Goal: Complete application form

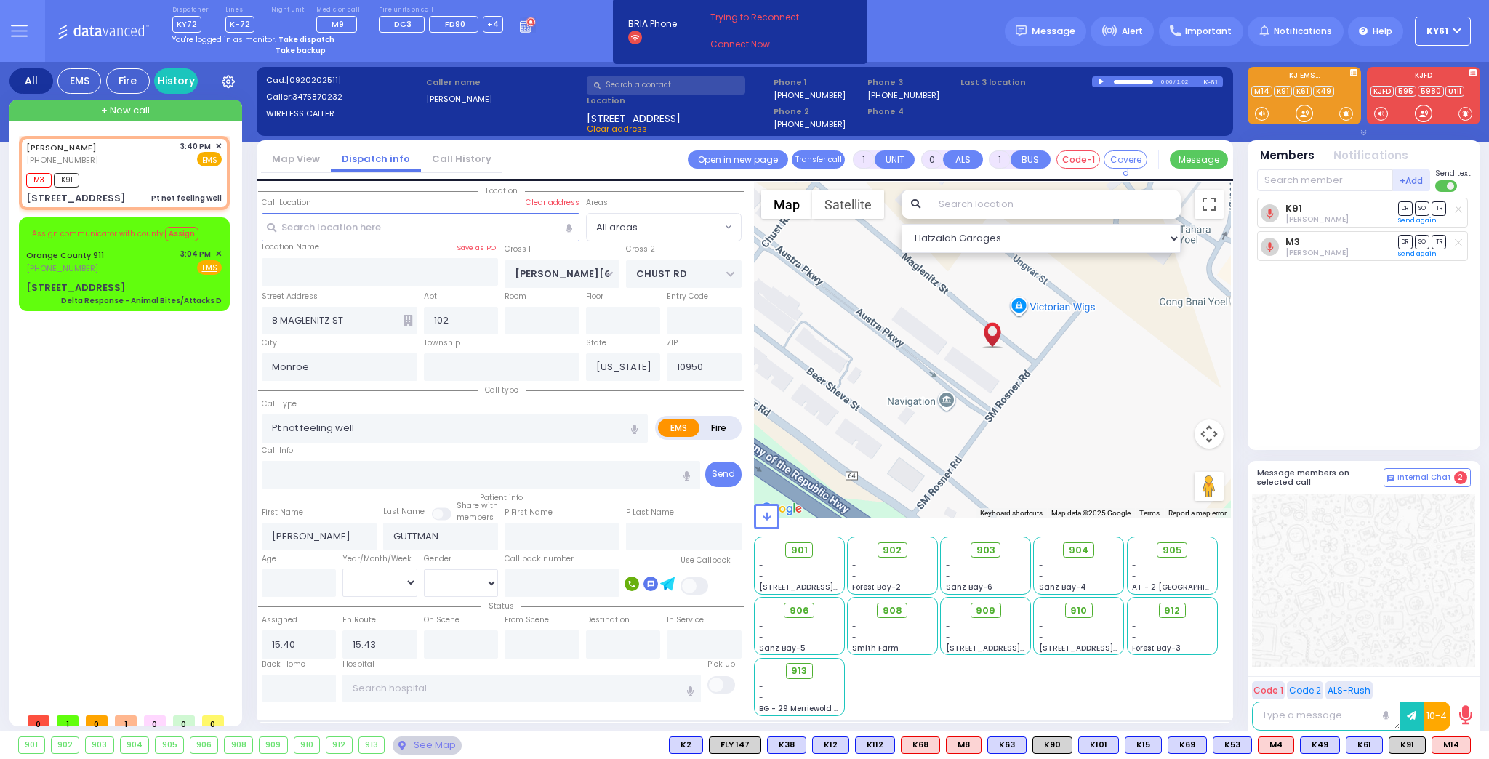
select select
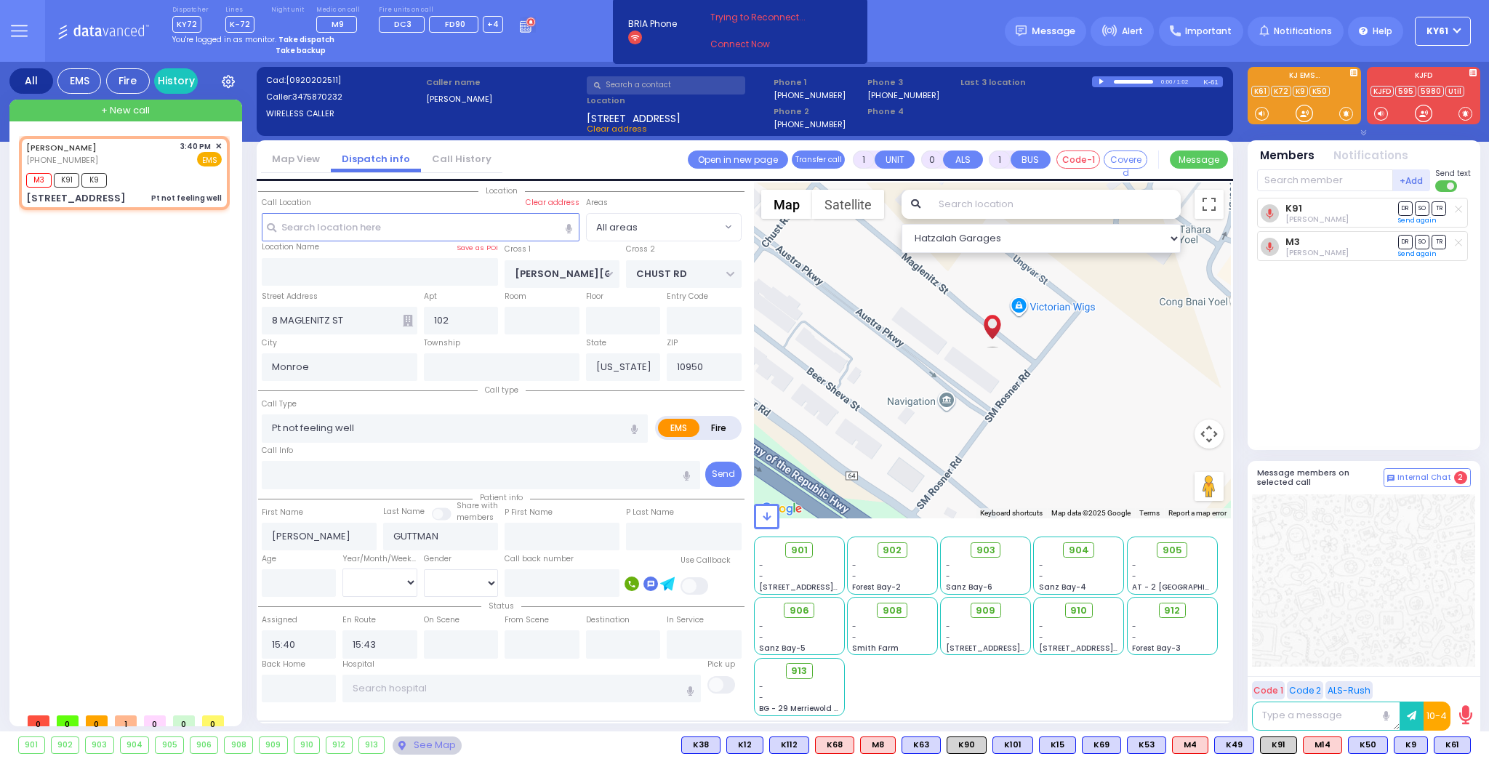
select select
radio input "true"
select select
select select "Hatzalah Garages"
click at [1403, 748] on span "K50" at bounding box center [1407, 745] width 39 height 16
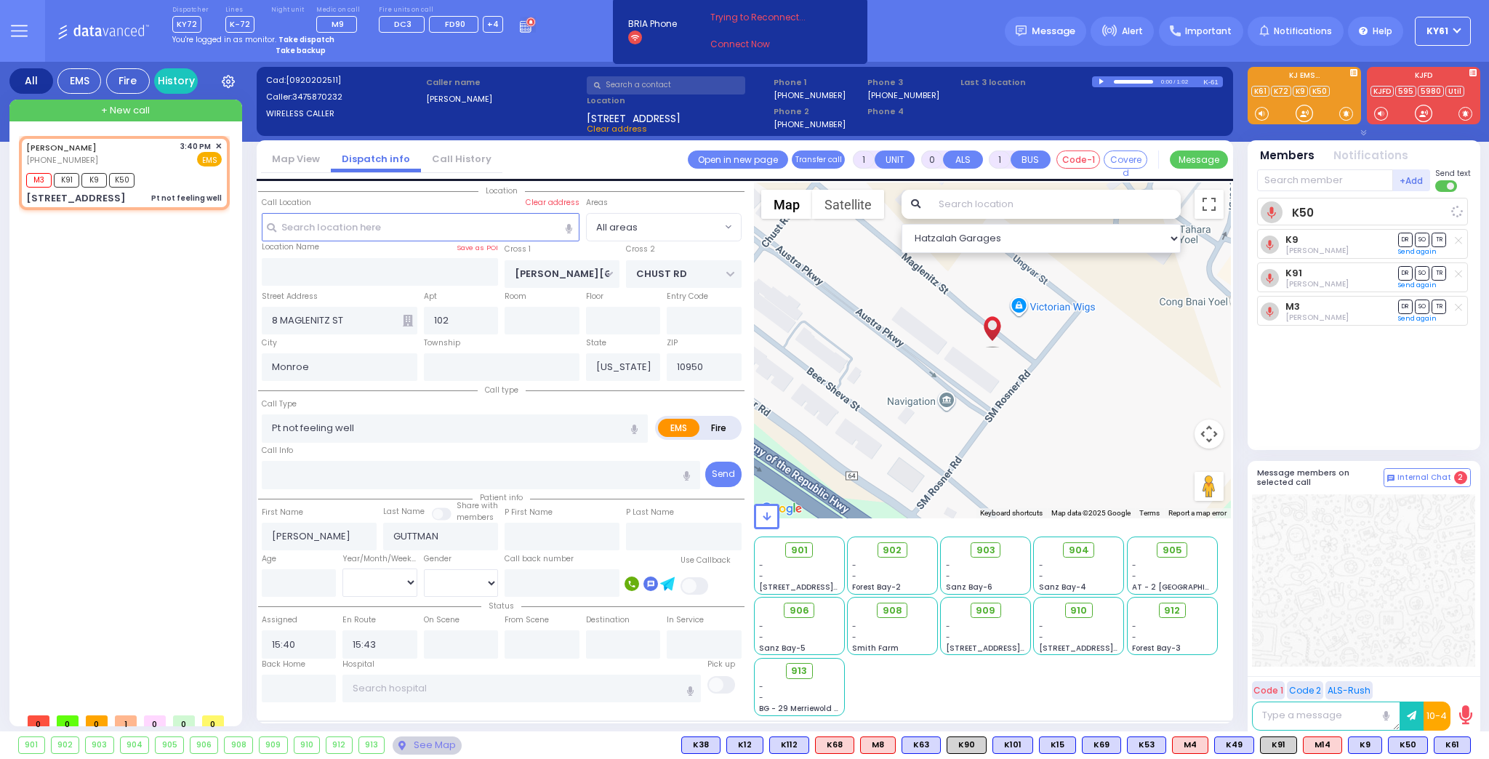
select select
radio input "true"
select select
select select "Hatzalah Garages"
click at [1365, 748] on span "K9" at bounding box center [1364, 745] width 33 height 16
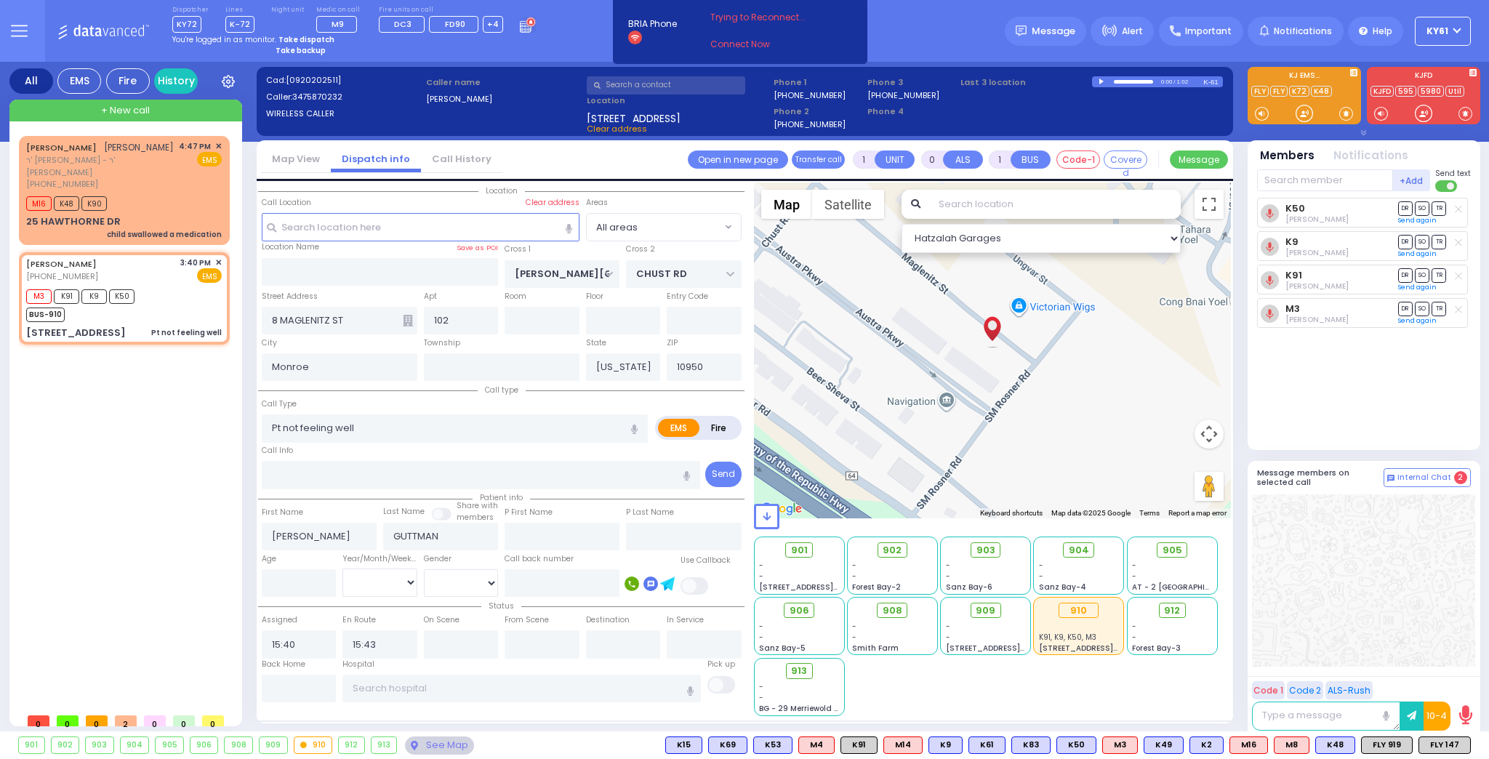
type input "6"
select select
radio input "true"
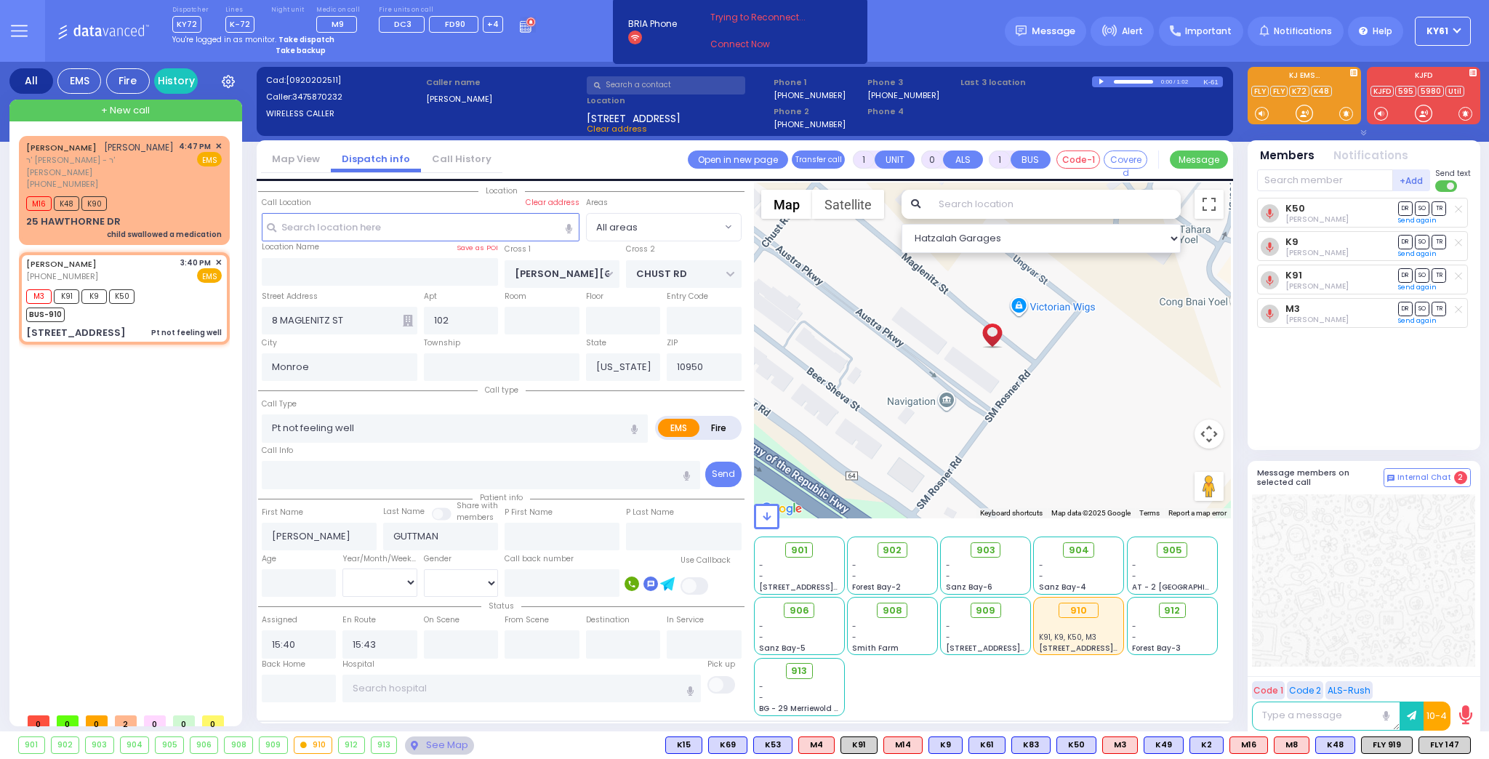
type input "Unknown"
select select "Year"
select select "Hatzalah Garages"
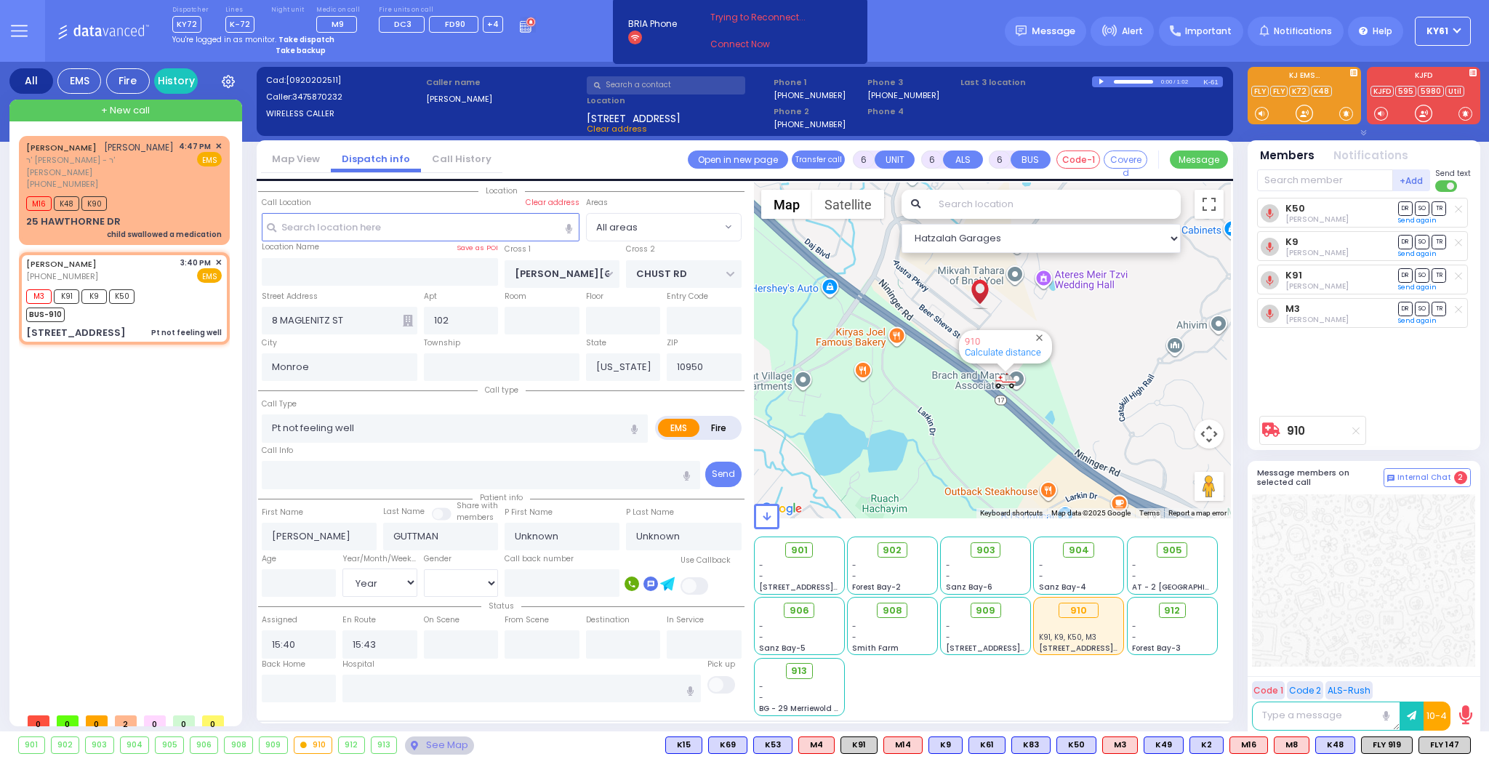
select select
radio input "true"
select select "Year"
type input "16:52"
select select "Hatzalah Garages"
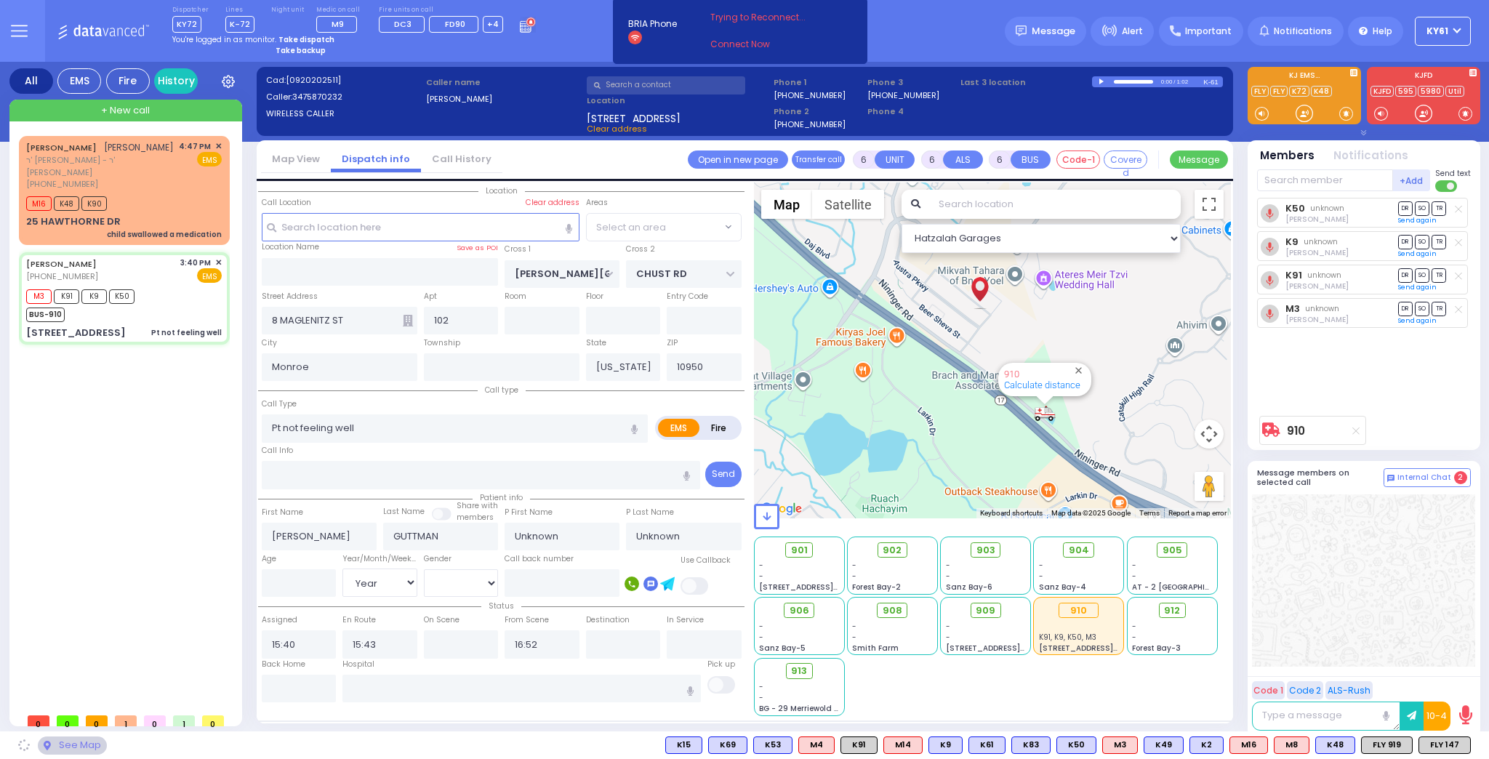
radio input "true"
select select "Year"
select select
select select "Hatzalah Garages"
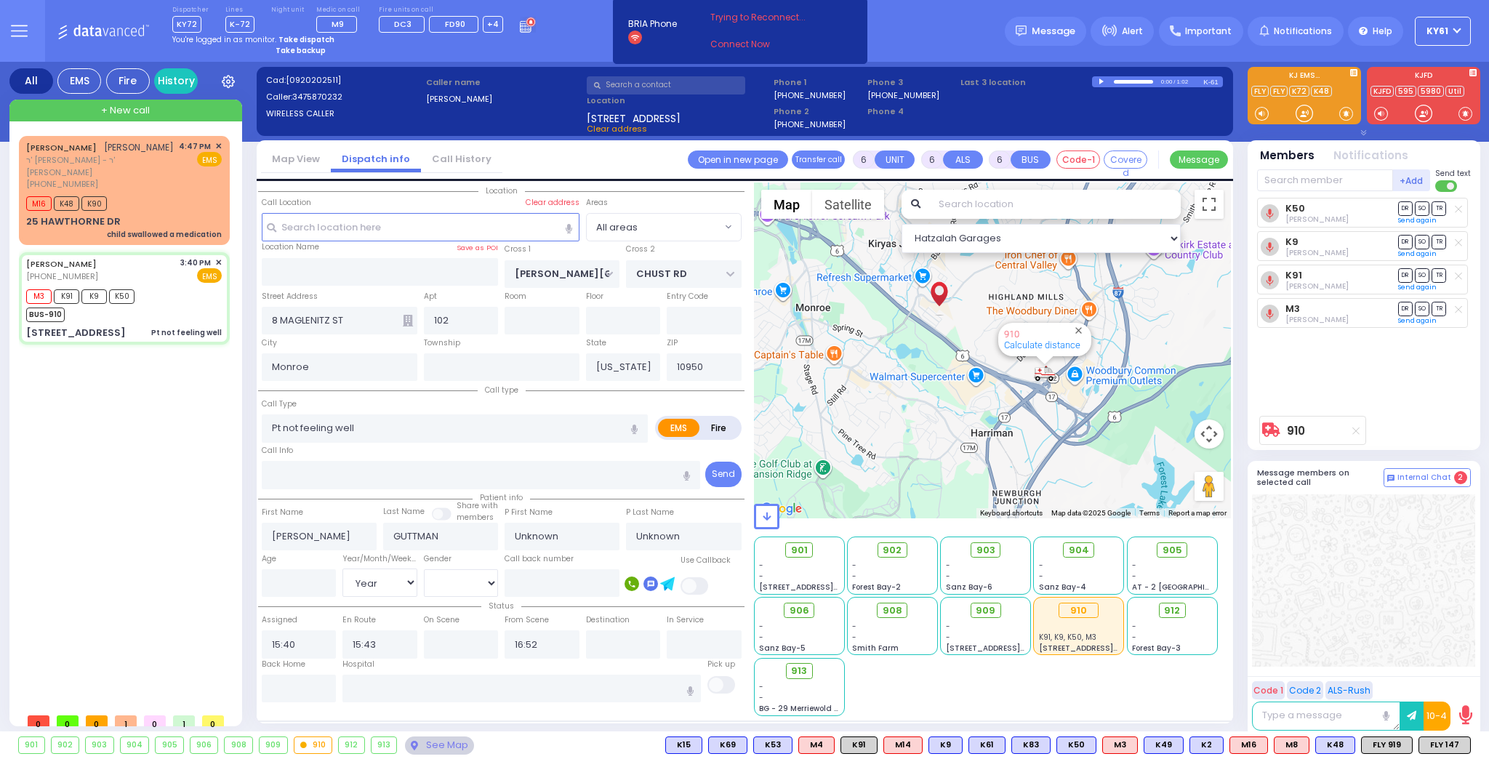
select select
radio input "true"
type input "[PERSON_NAME]"
type input "26"
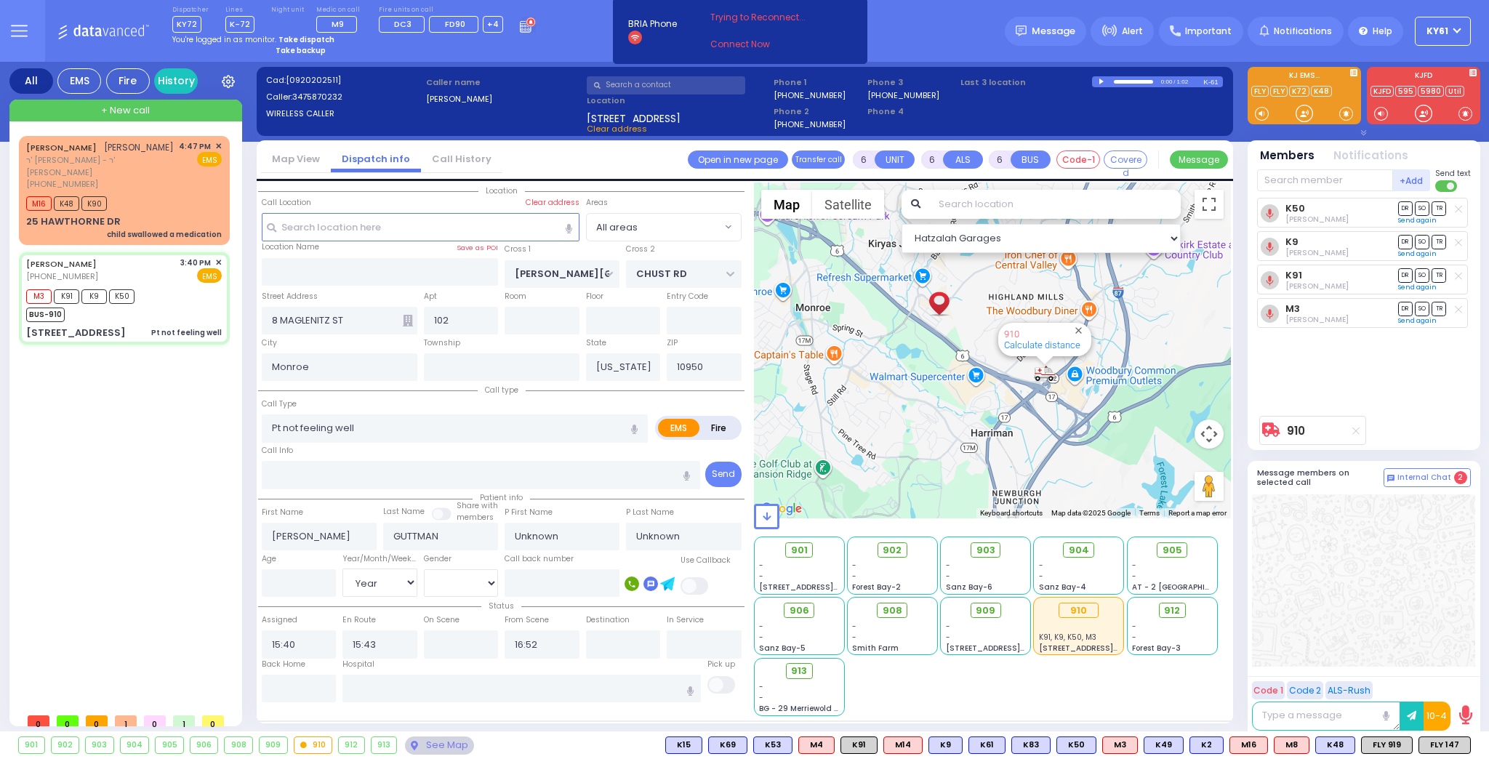
select select "Year"
select select "[DEMOGRAPHIC_DATA]"
select select "Hatzalah Garages"
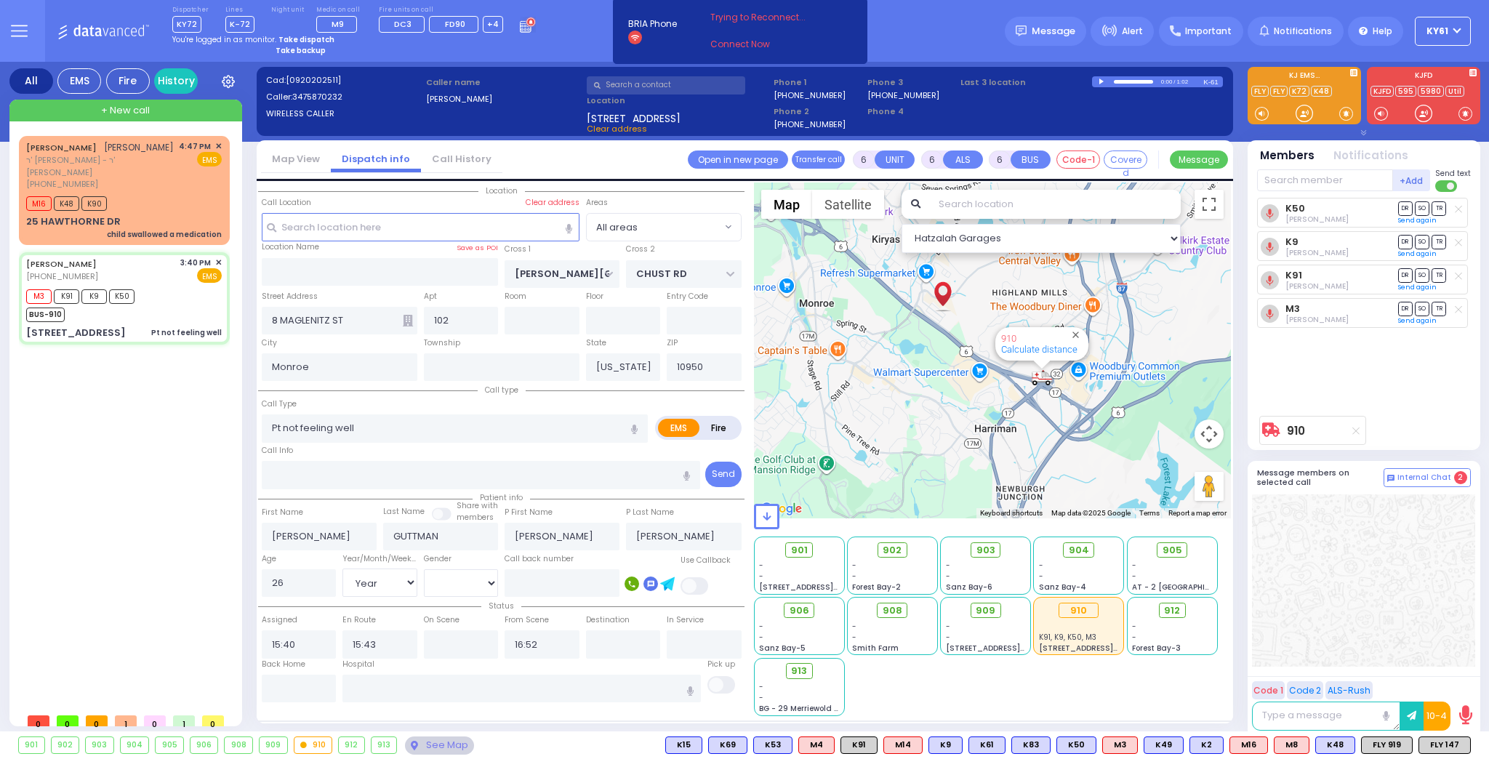
select select
radio input "true"
select select "Year"
select select "[DEMOGRAPHIC_DATA]"
select select "Hatzalah Garages"
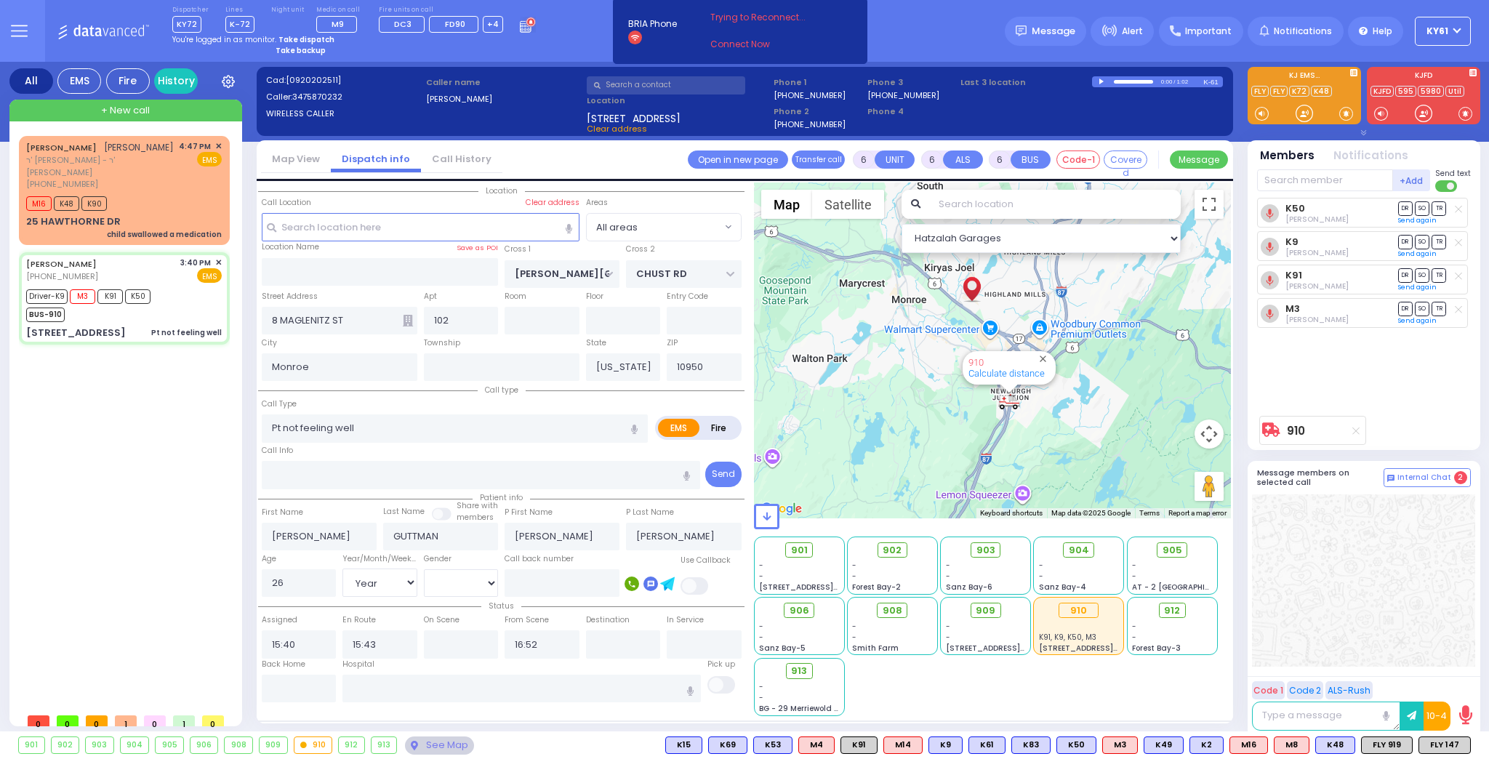
select select
radio input "true"
select select "Year"
select select "[DEMOGRAPHIC_DATA]"
type input "16:10"
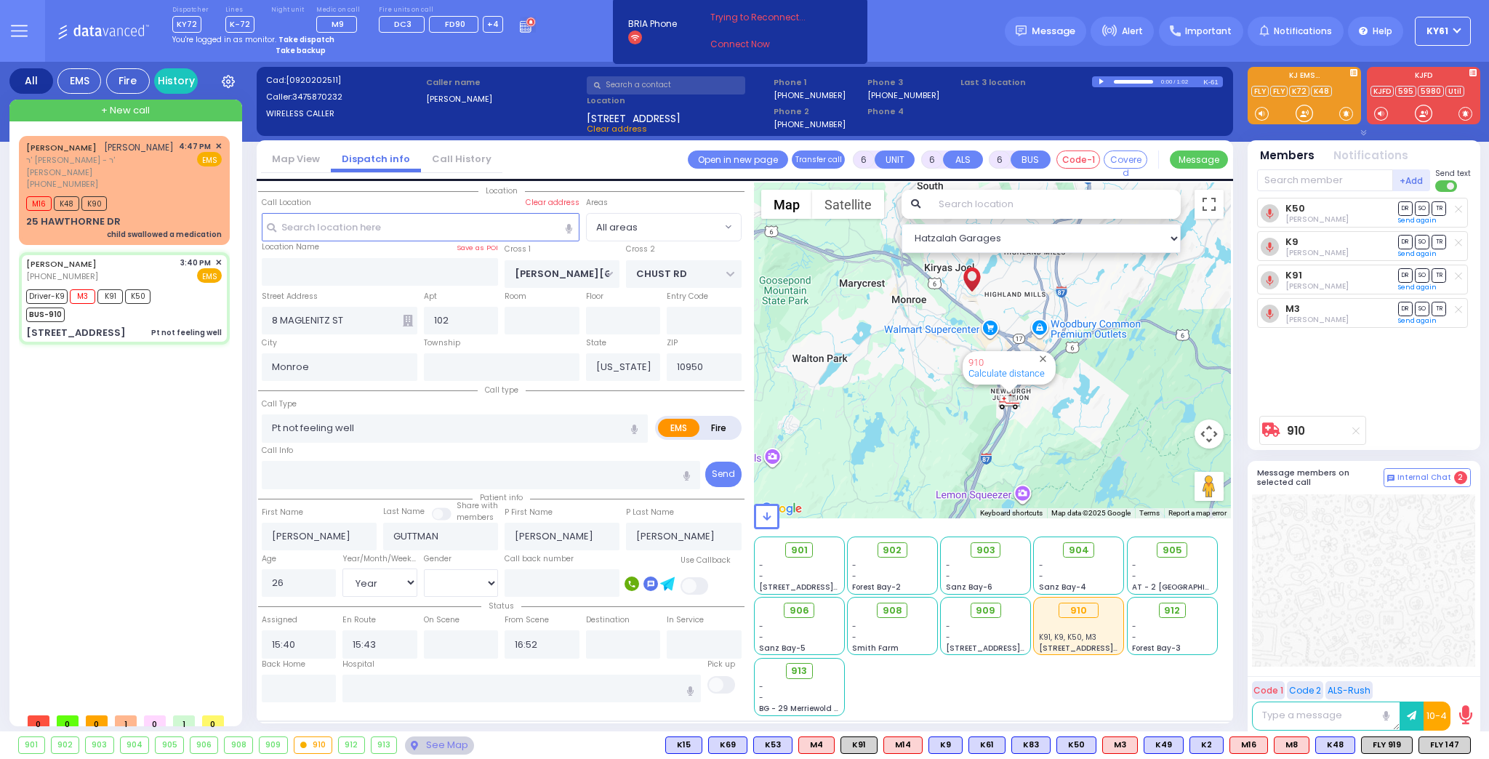
type input "16:11"
type input "16:16"
select select "Hatzalah Garages"
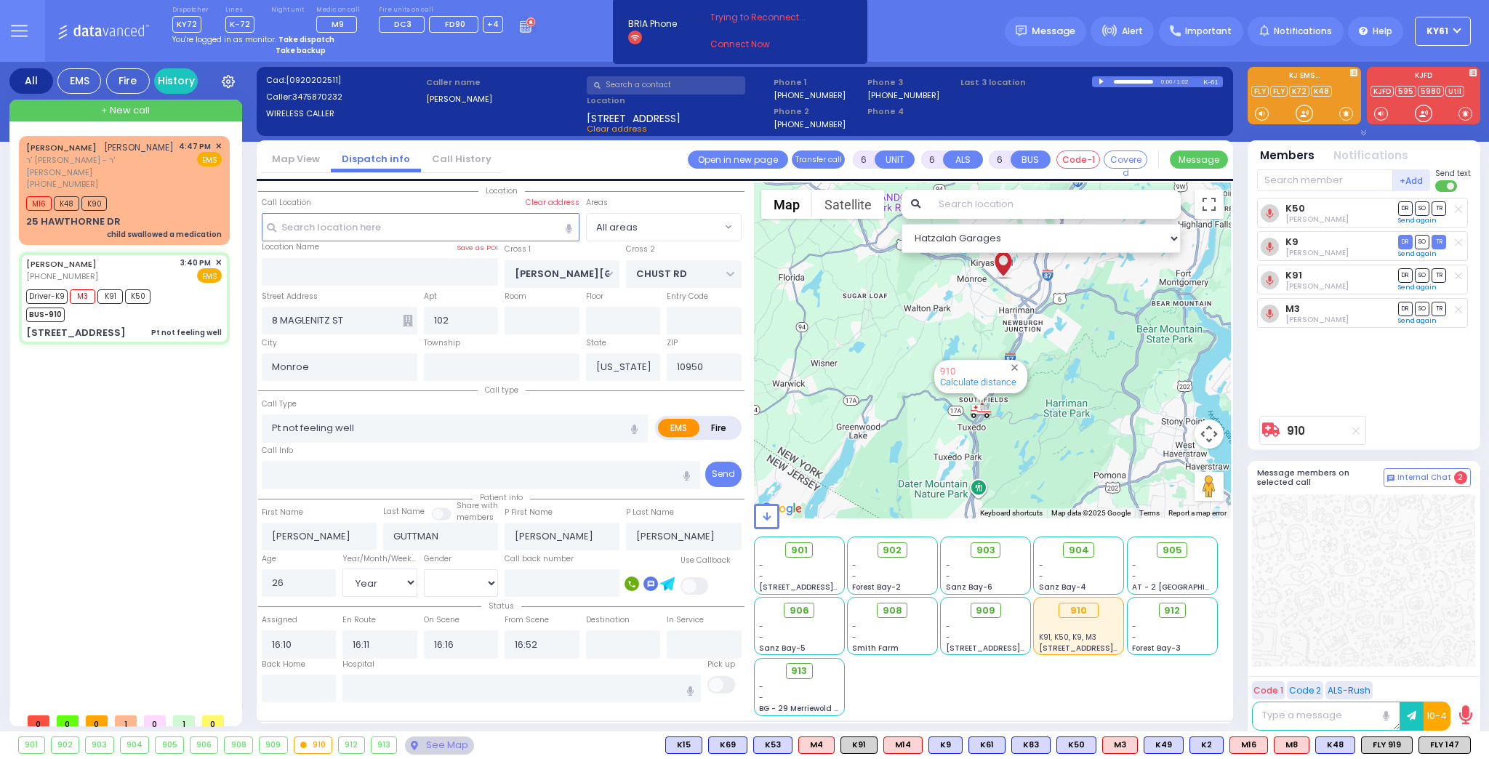
select select
radio input "true"
select select "Year"
select select "[DEMOGRAPHIC_DATA]"
select select "Hatzalah Garages"
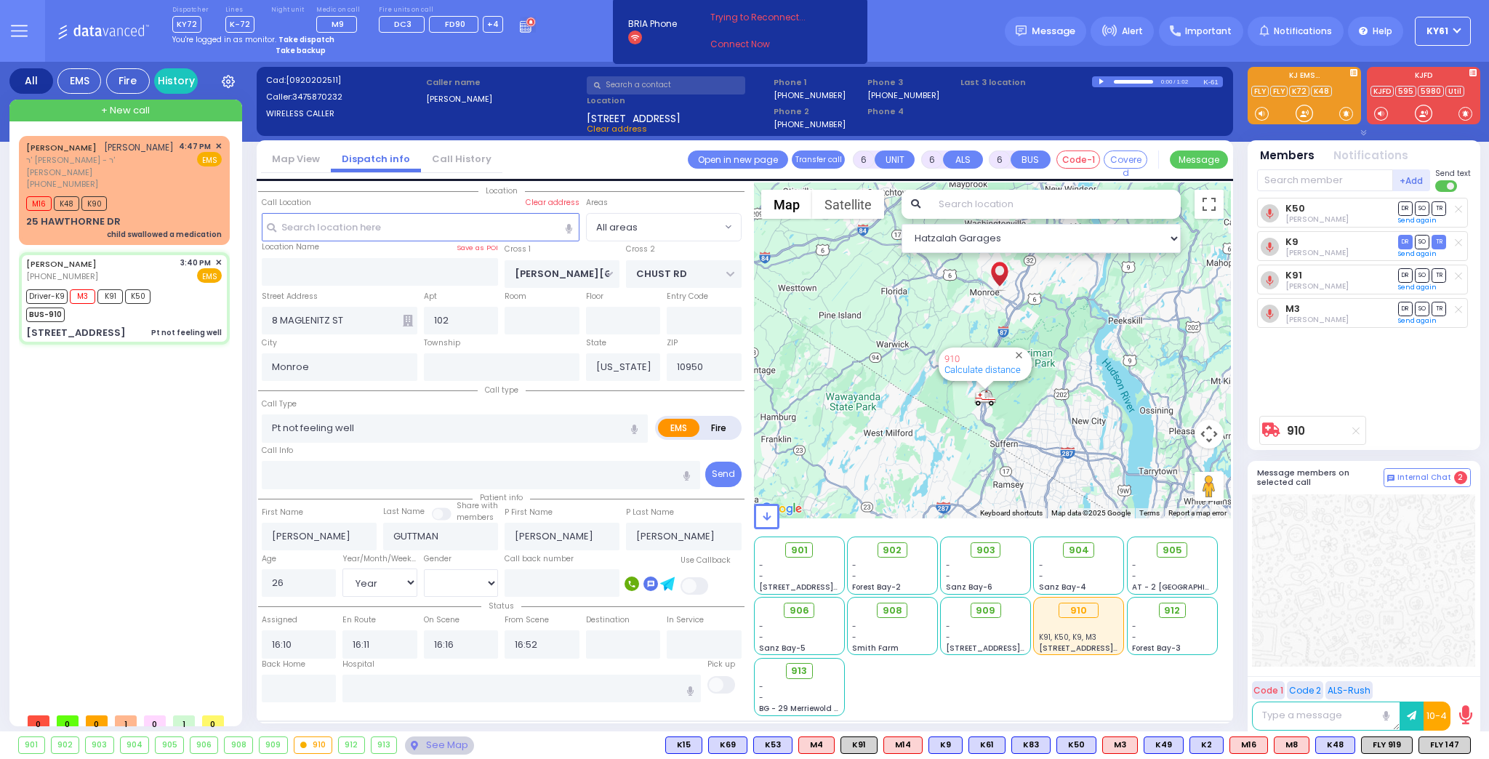
select select
radio input "true"
select select "Year"
select select "[DEMOGRAPHIC_DATA]"
select select "Hatzalah Garages"
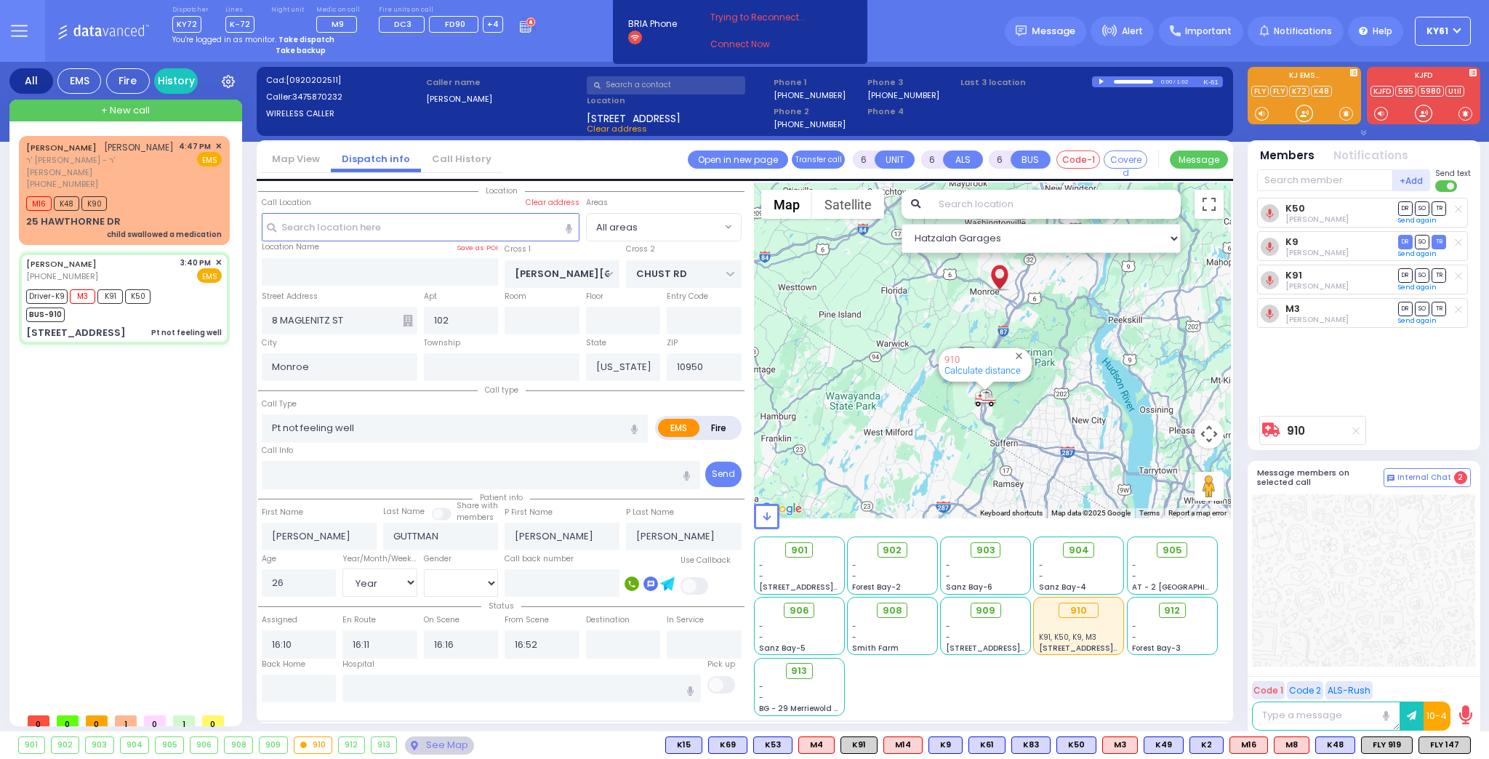
select select
radio input "true"
select select "Year"
select select "[DEMOGRAPHIC_DATA]"
select select "Hatzalah Garages"
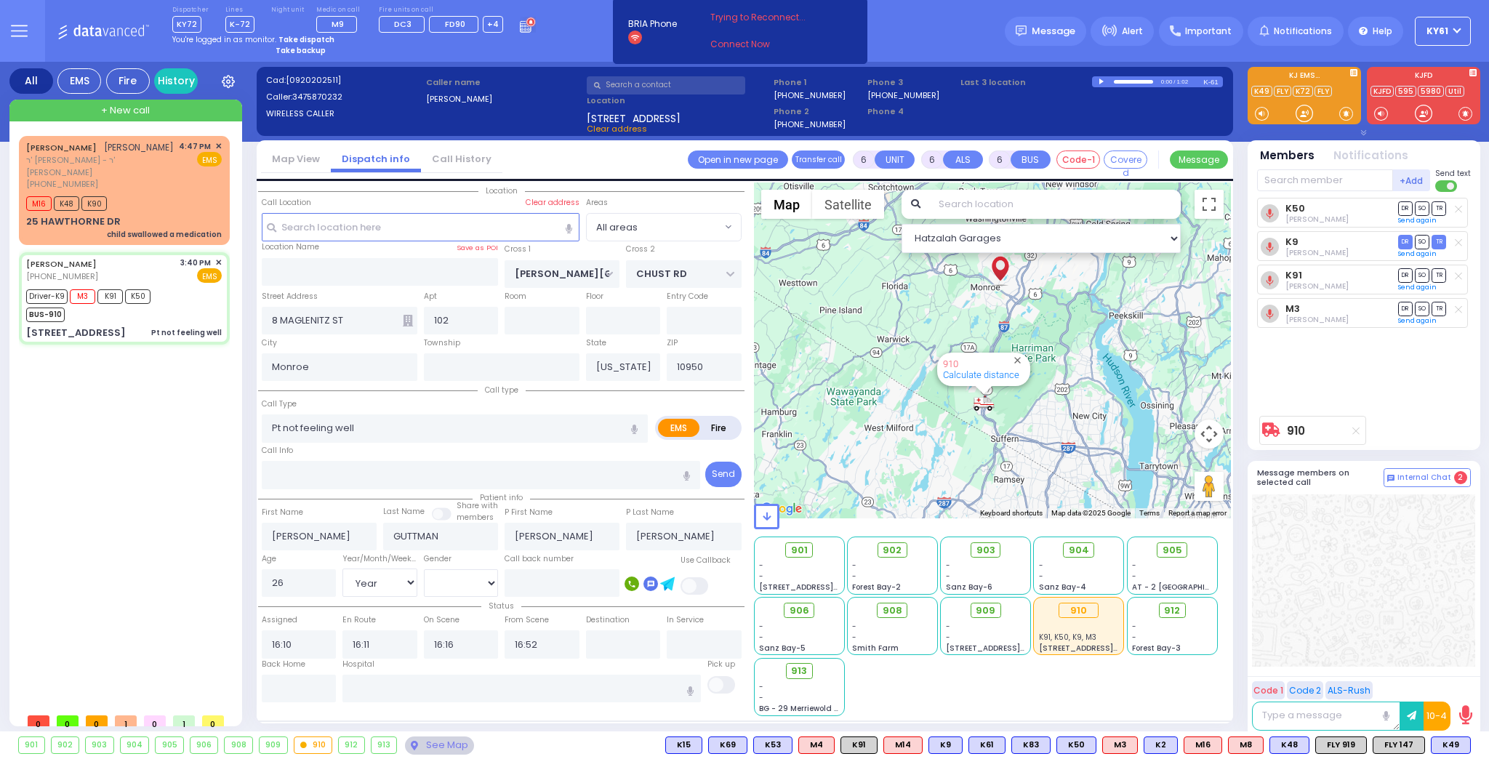
select select
radio input "true"
select select "Year"
select select "[DEMOGRAPHIC_DATA]"
select select "Hatzalah Garages"
